Goal: Information Seeking & Learning: Learn about a topic

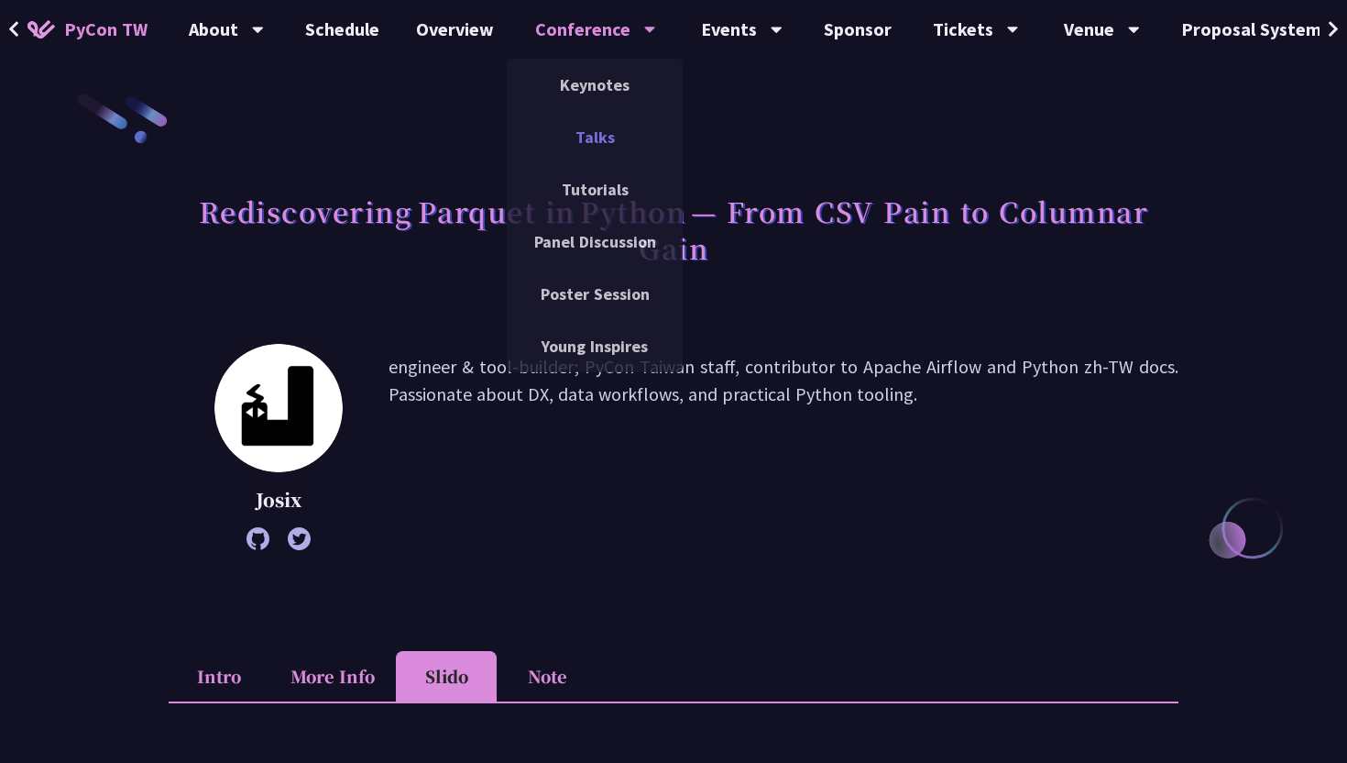
click at [578, 145] on link "Talks" at bounding box center [595, 136] width 176 height 43
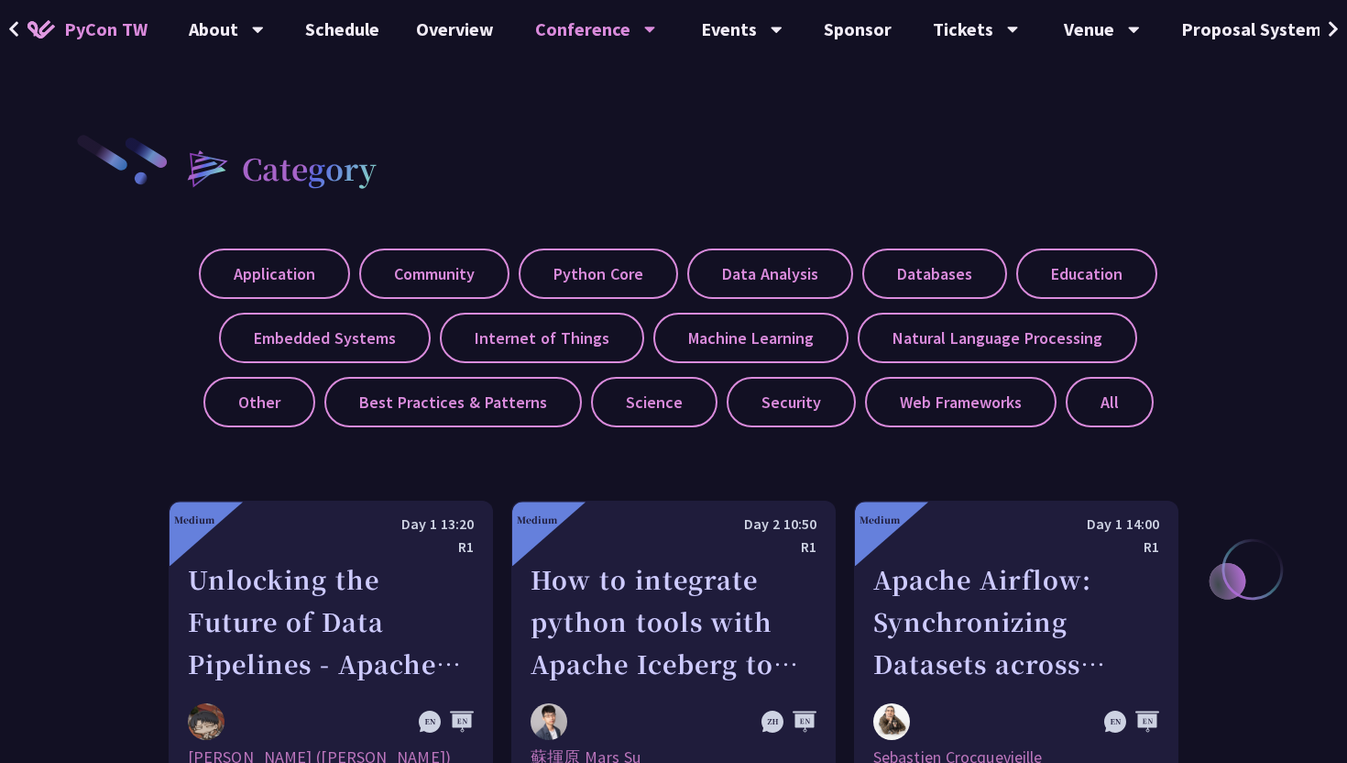
scroll to position [897, 0]
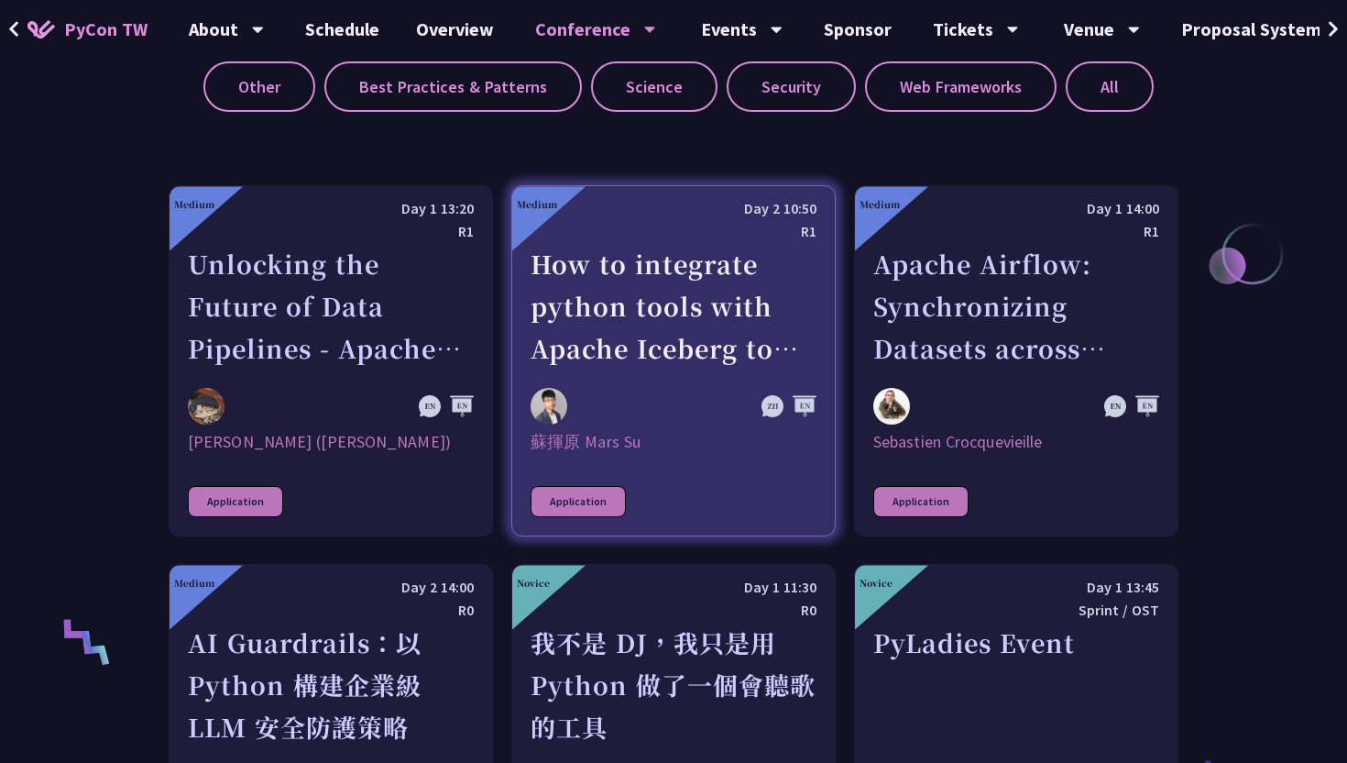
click at [750, 330] on div "How to integrate python tools with Apache Iceberg to build ETLT pipeline on Shi…" at bounding box center [674, 306] width 286 height 126
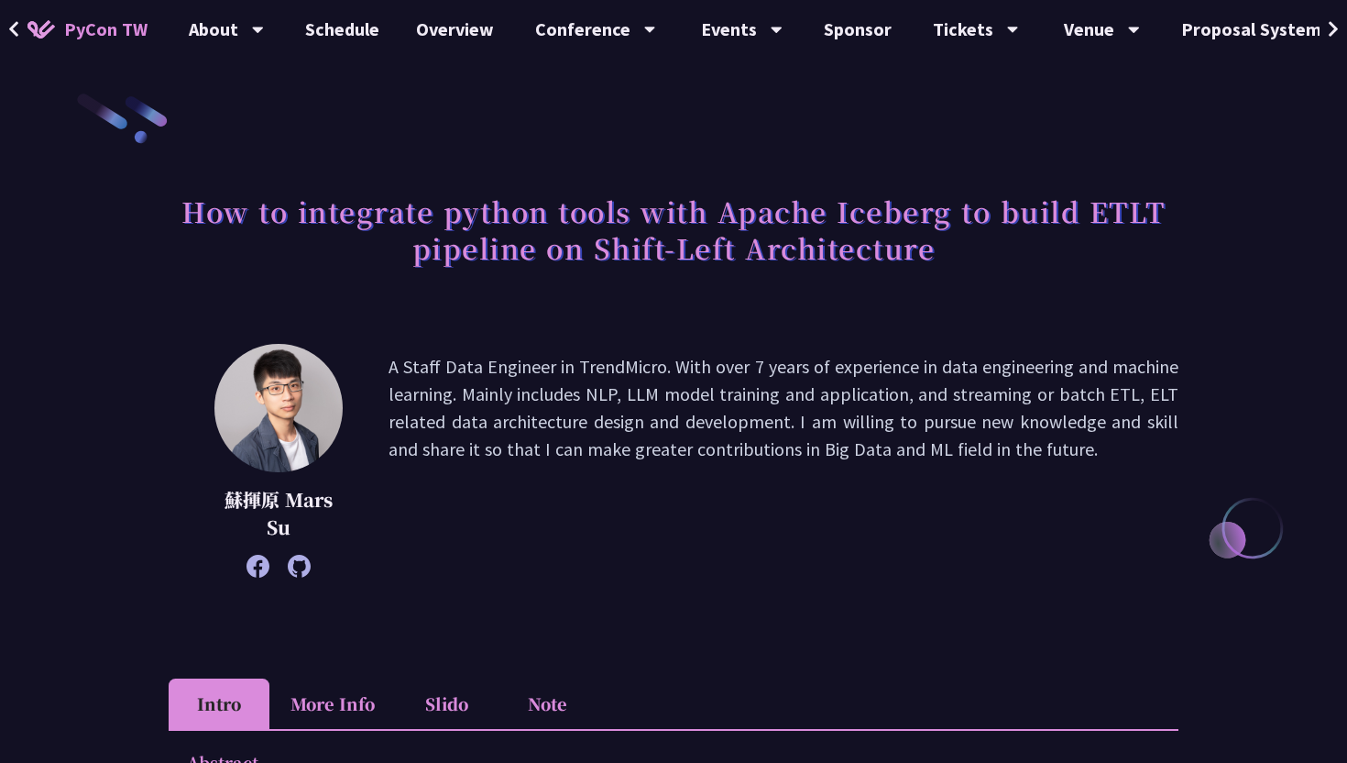
scroll to position [288, 0]
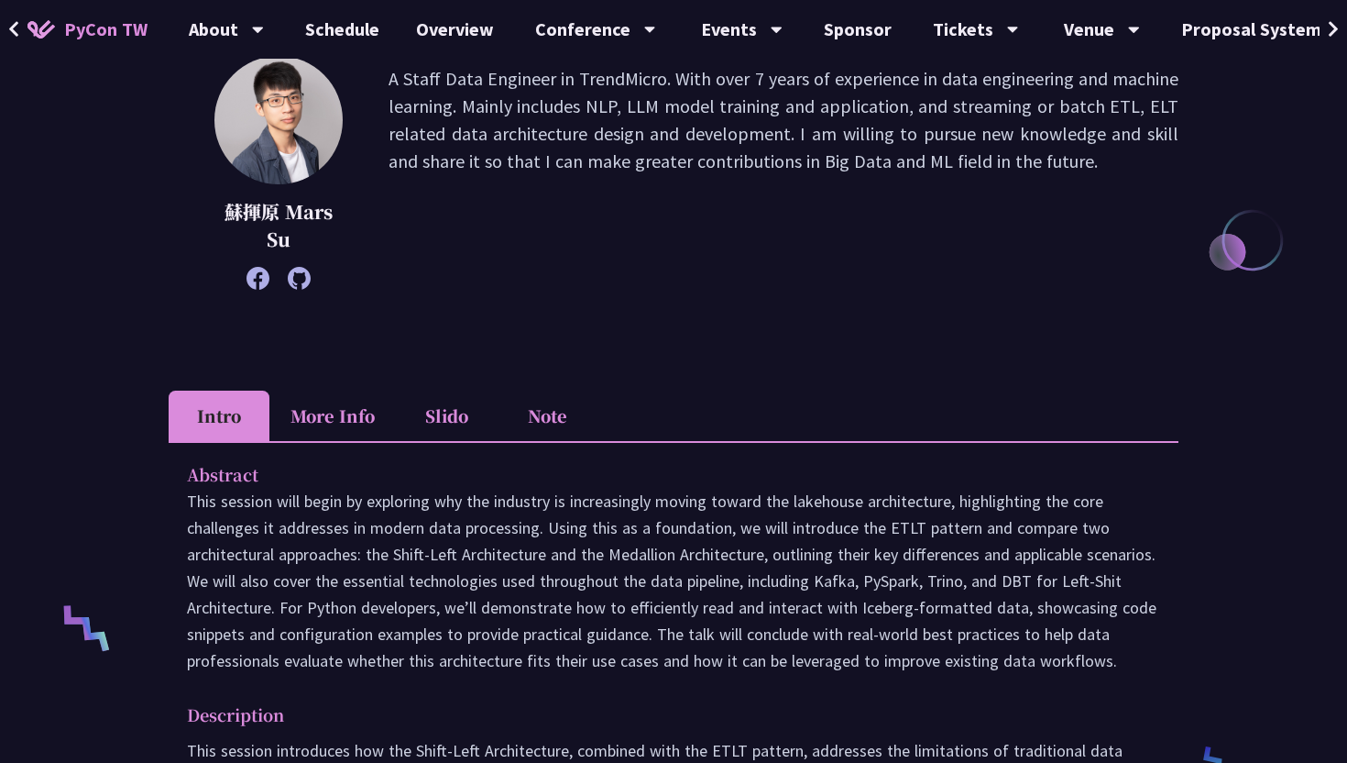
click at [471, 424] on li "Slido" at bounding box center [446, 415] width 101 height 50
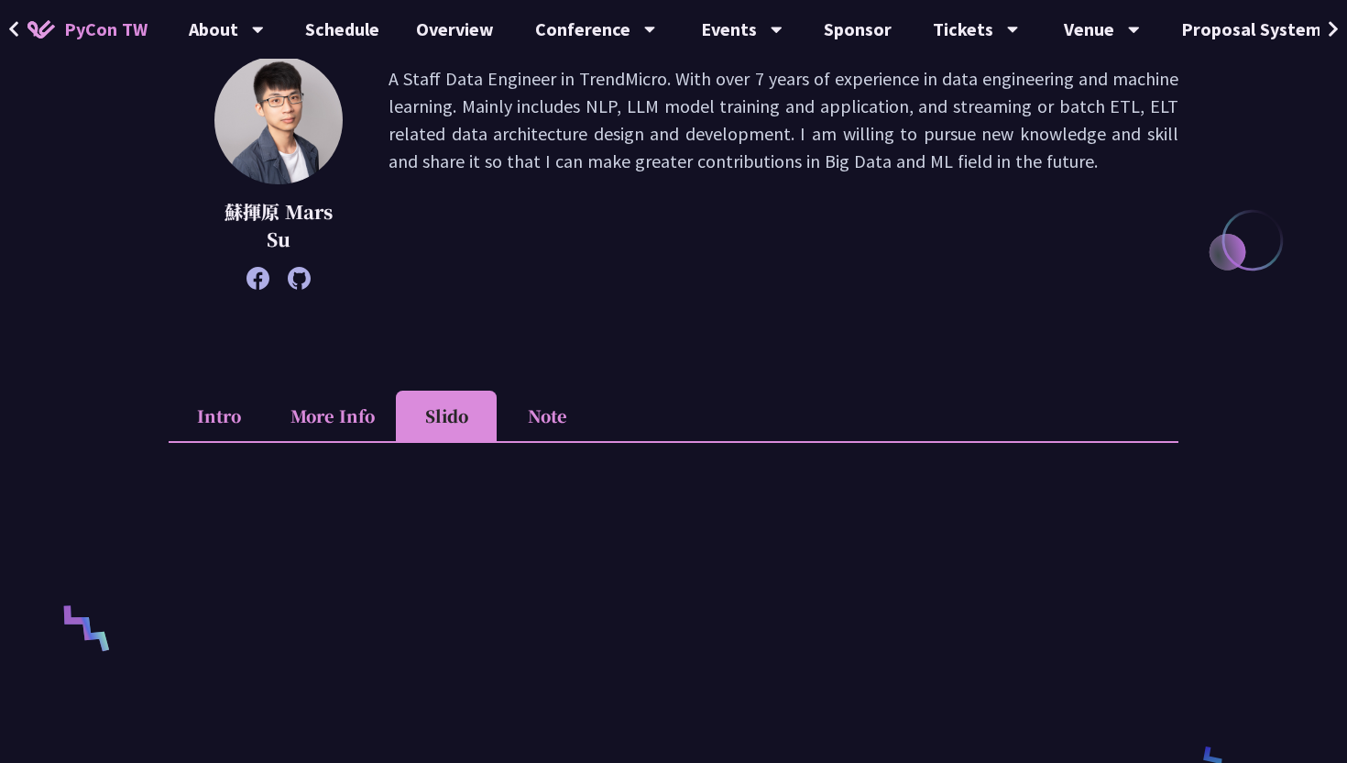
click at [732, 335] on div "蘇揮原 Mars Su A Staff Data Engineer in TrendMicro. With over 7 years of experienc…" at bounding box center [674, 200] width 1010 height 289
click at [555, 407] on li "Note" at bounding box center [547, 415] width 101 height 50
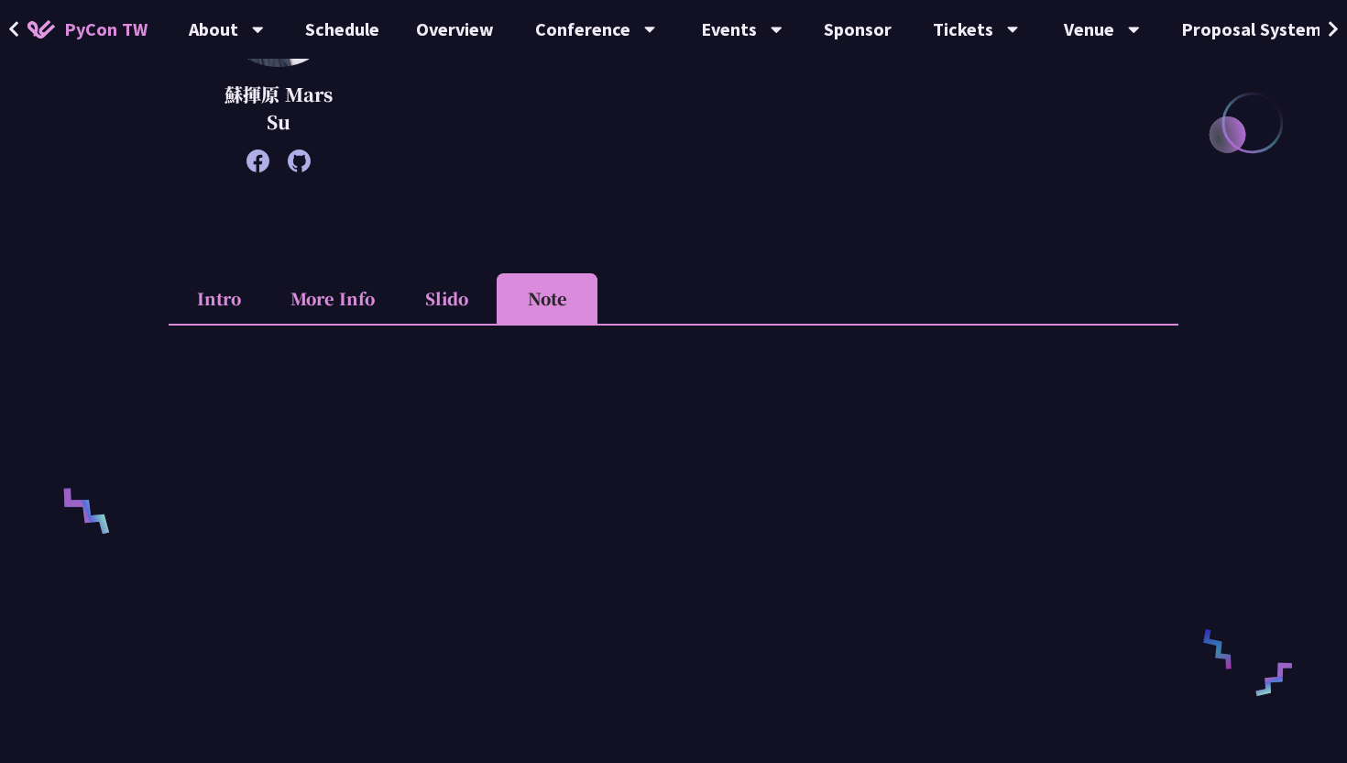
scroll to position [593, 0]
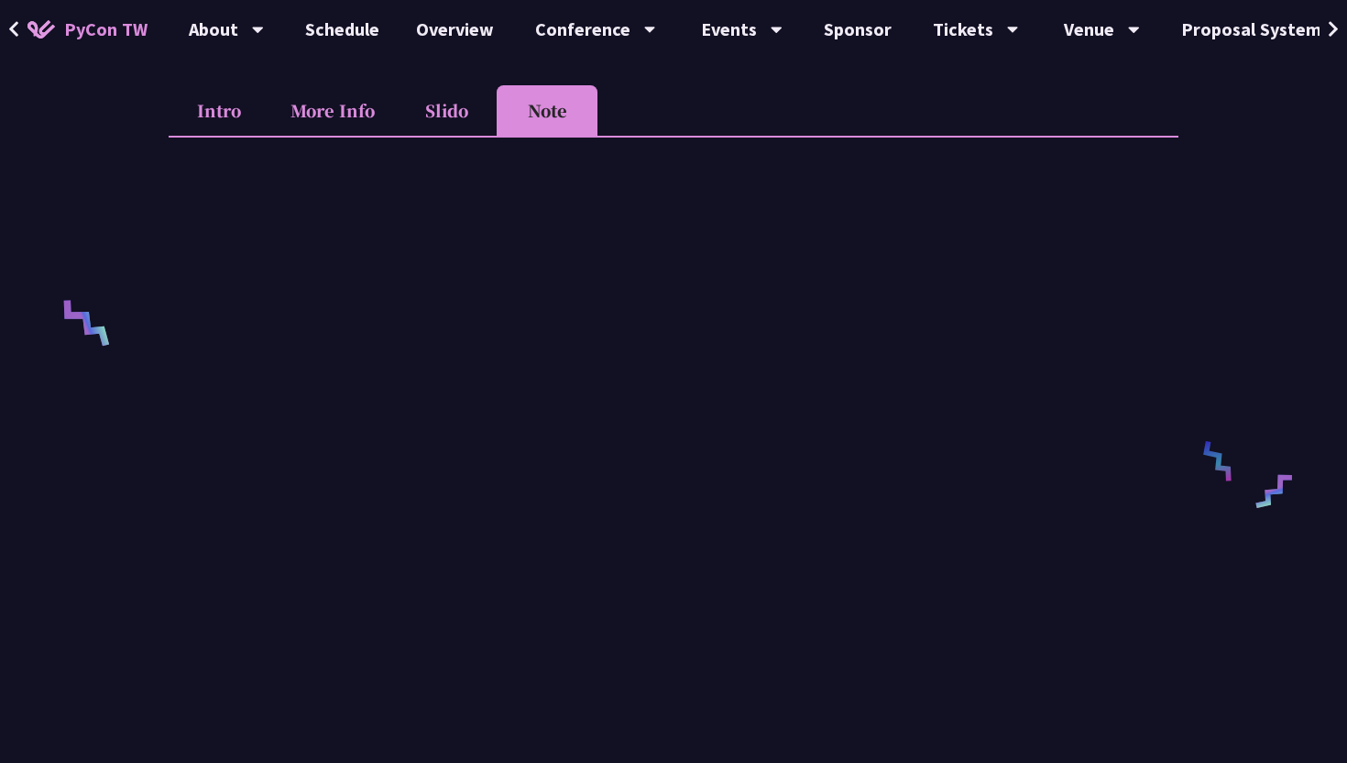
click at [468, 122] on li "Slido" at bounding box center [446, 110] width 101 height 50
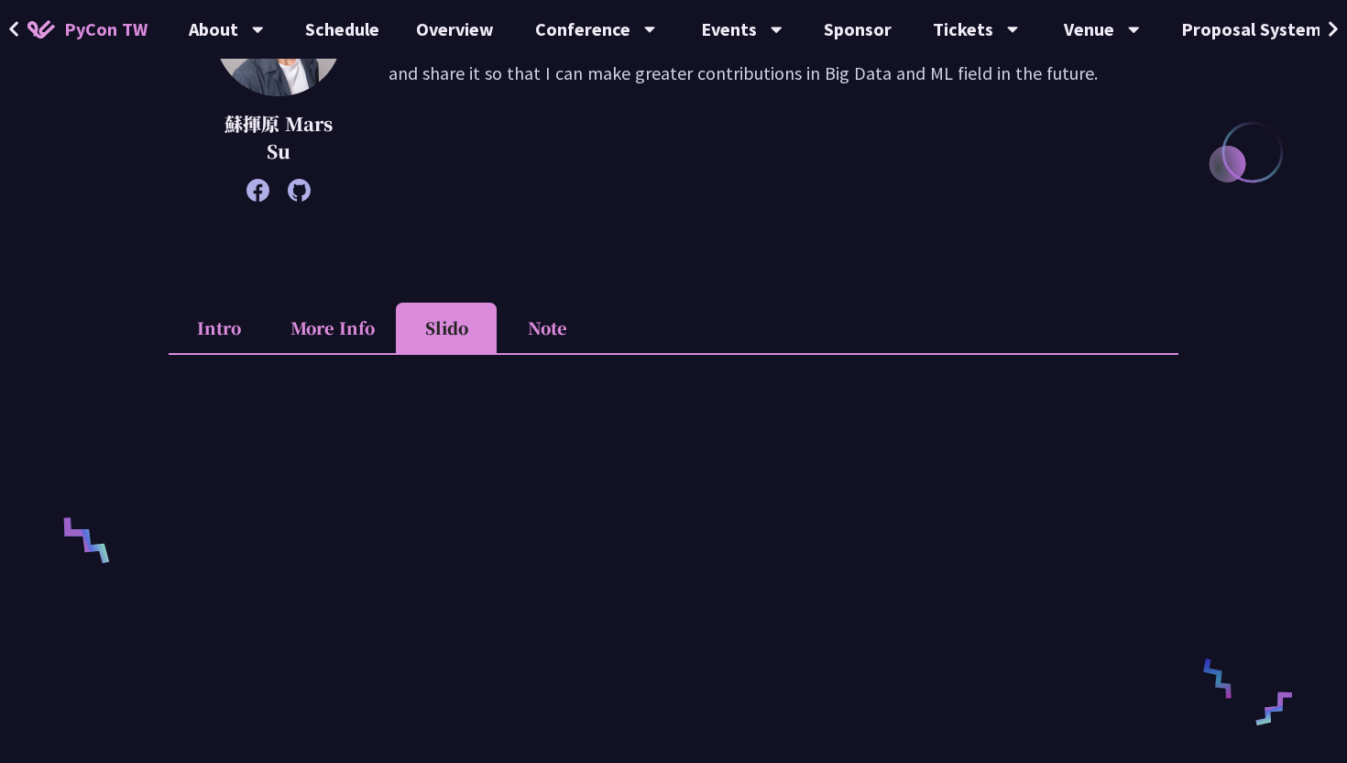
scroll to position [344, 0]
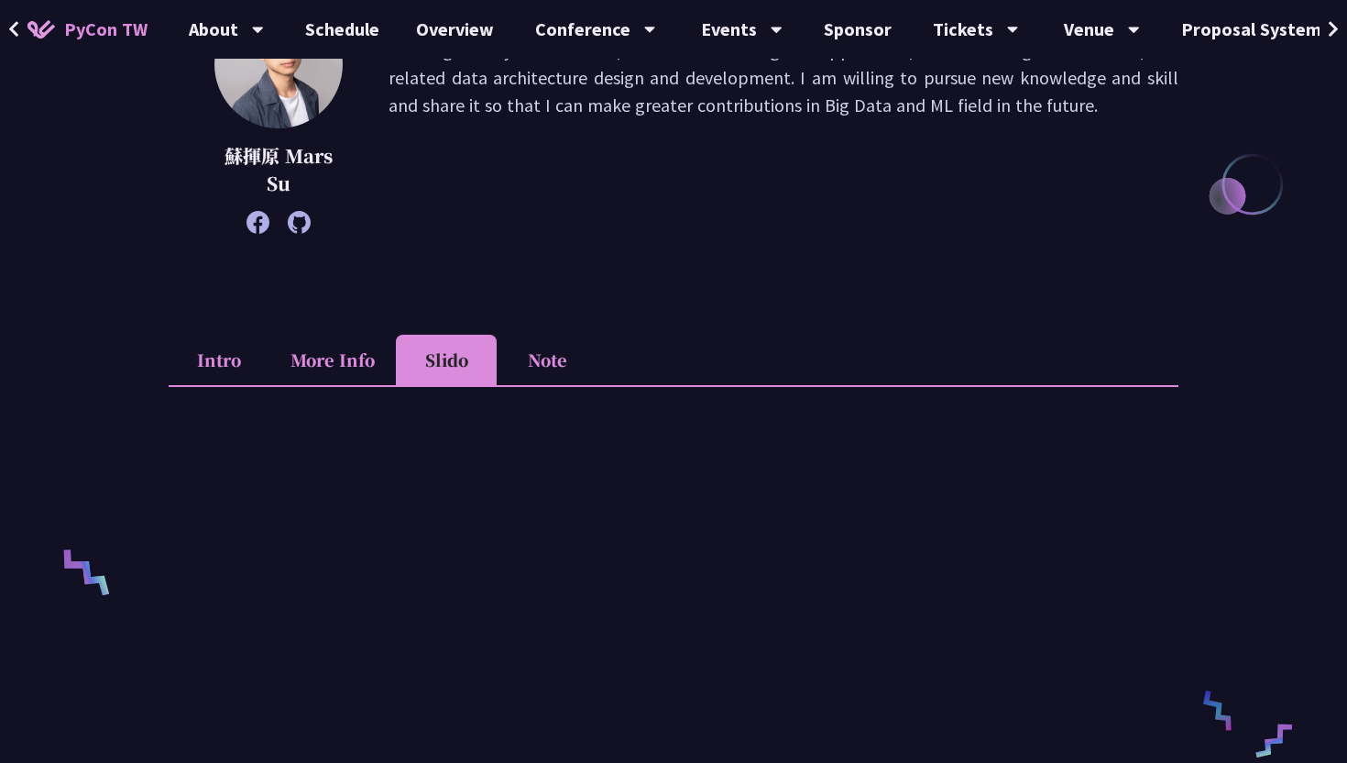
click at [554, 368] on li "Note" at bounding box center [547, 360] width 101 height 50
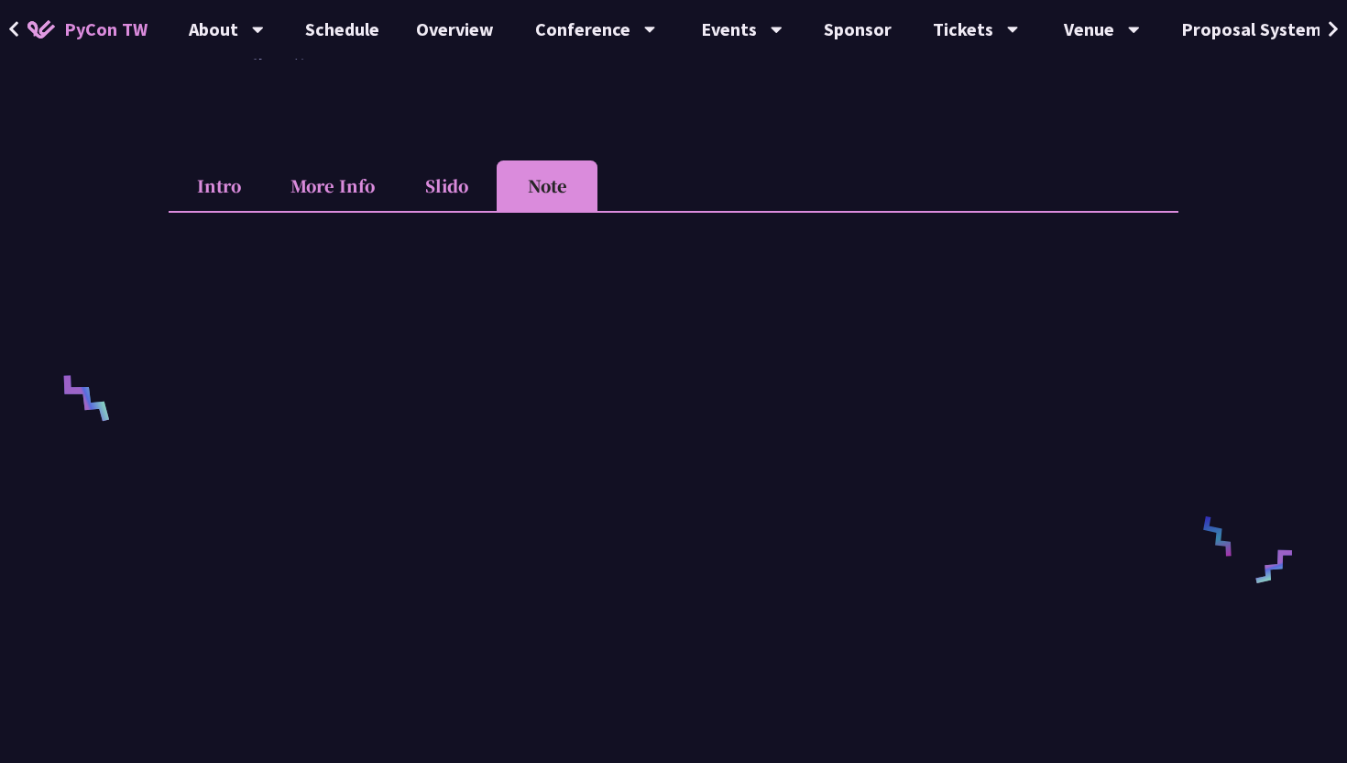
scroll to position [554, 0]
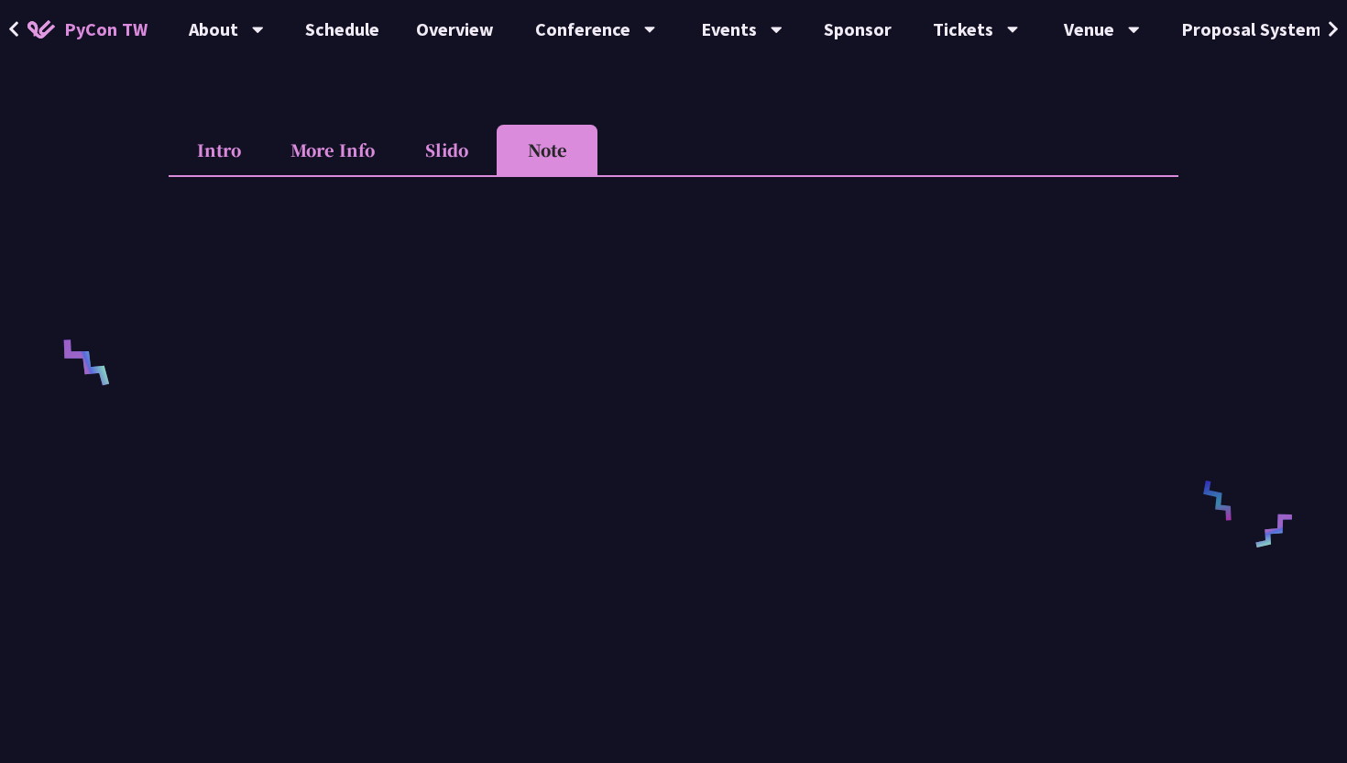
click at [229, 153] on li "Intro" at bounding box center [219, 150] width 101 height 50
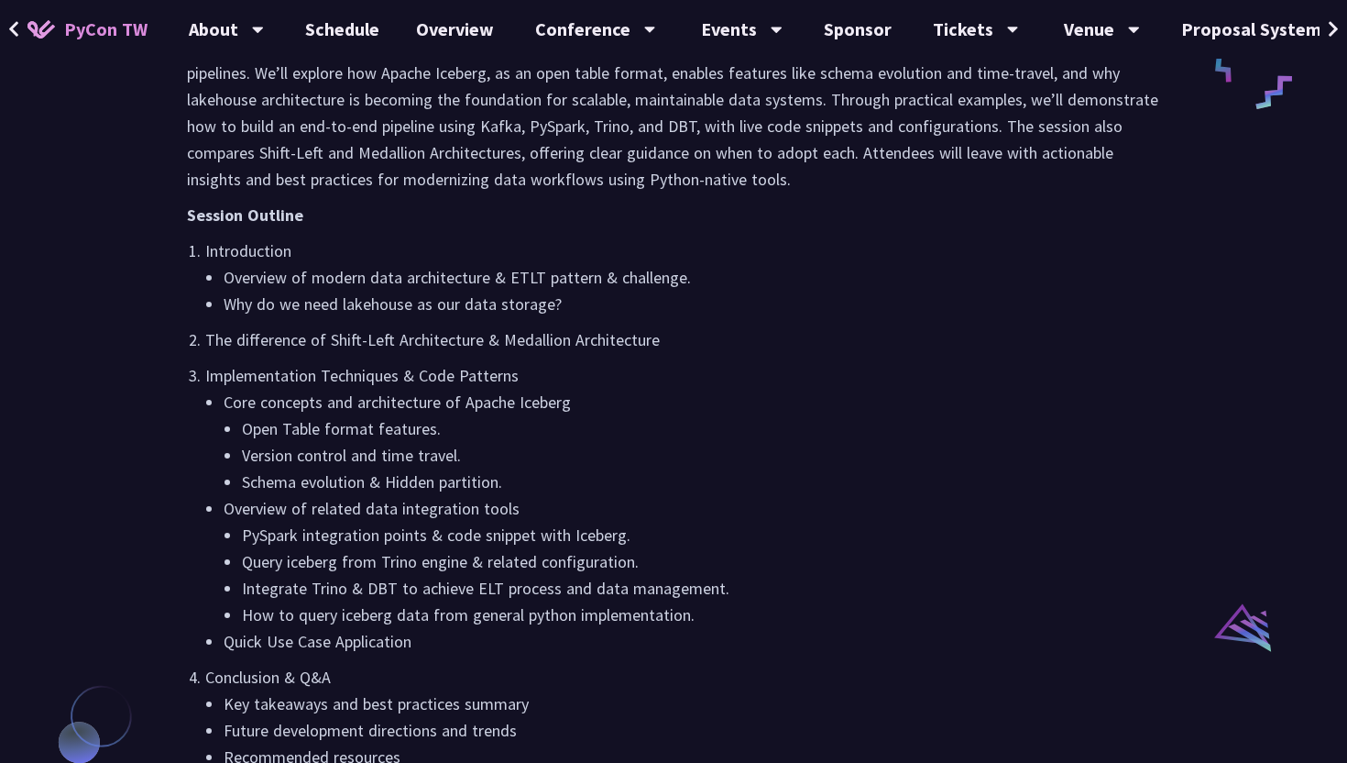
scroll to position [1485, 0]
